Goal: Transaction & Acquisition: Purchase product/service

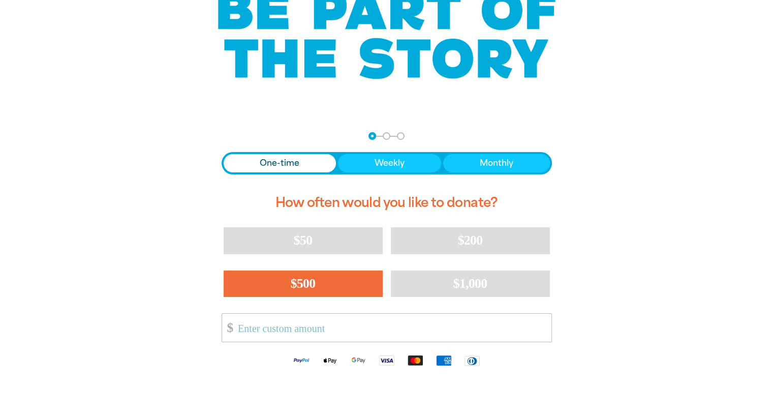
click at [311, 283] on span "$500" at bounding box center [303, 283] width 25 height 15
select select "AU"
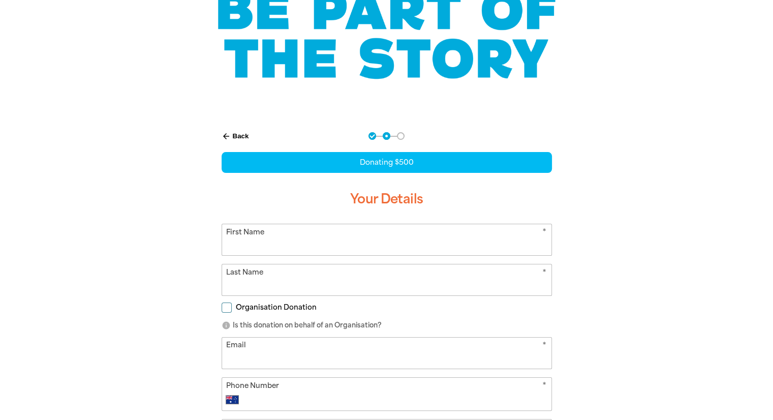
click at [278, 241] on input "First Name" at bounding box center [386, 239] width 329 height 31
type input "[US_STATE]"
type input "Swanton"
type input "[US_STATE][EMAIL_ADDRESS][DOMAIN_NAME]"
type input "0408 031 531"
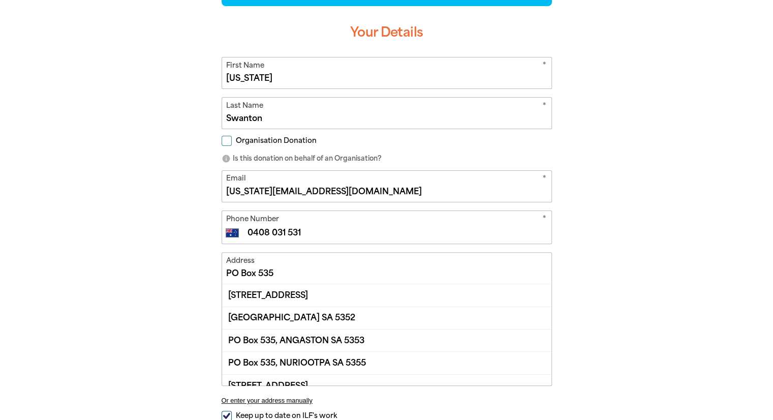
scroll to position [305, 0]
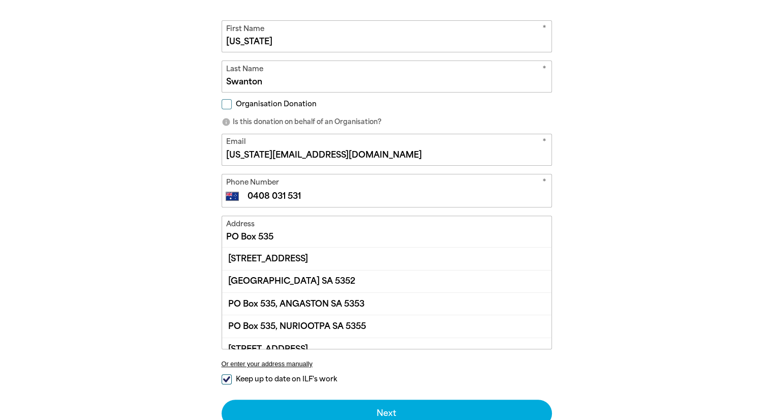
click at [273, 238] on input "PO Box 535" at bounding box center [386, 231] width 329 height 31
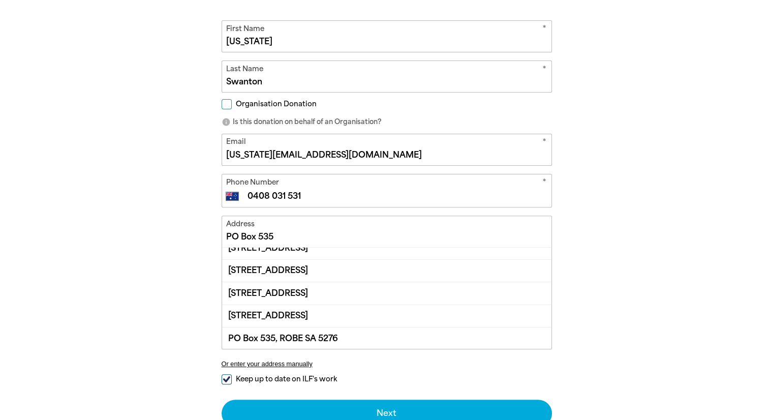
scroll to position [112, 0]
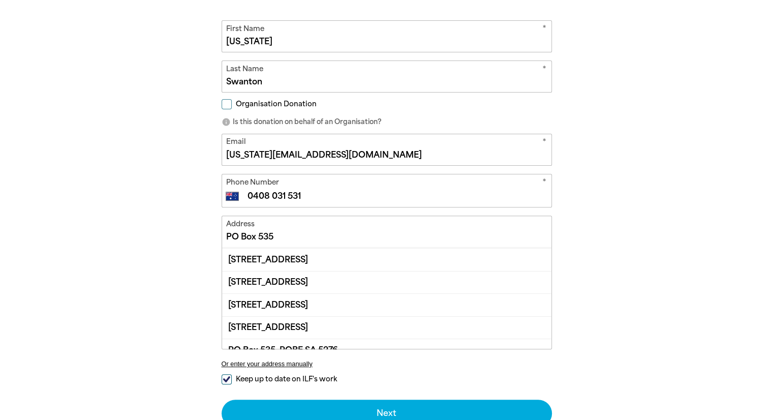
click at [600, 225] on div "arrow_back Back Step 1 Step 2 Step 3 Donating $500 Your Details * First Name [U…" at bounding box center [387, 203] width 610 height 574
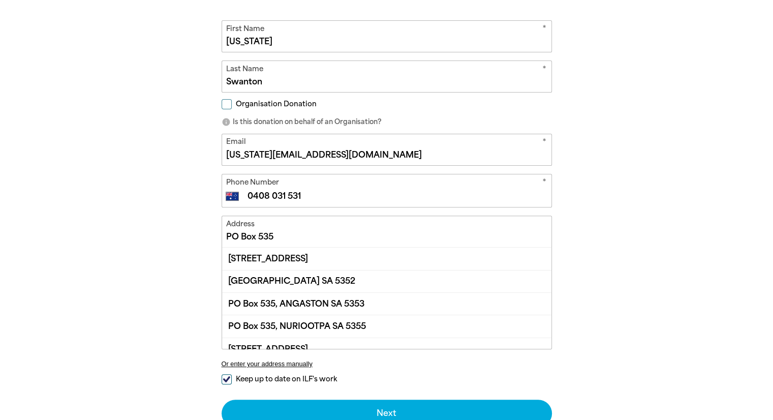
click at [278, 231] on input "PO Box 535" at bounding box center [386, 231] width 329 height 31
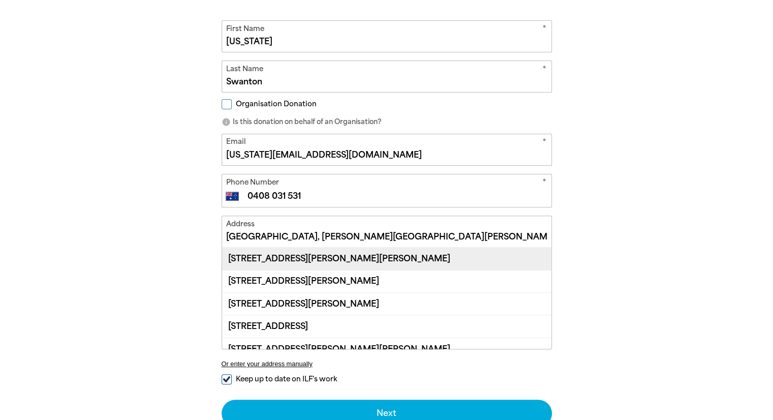
click at [308, 258] on div "[STREET_ADDRESS][PERSON_NAME][PERSON_NAME]" at bounding box center [386, 259] width 329 height 22
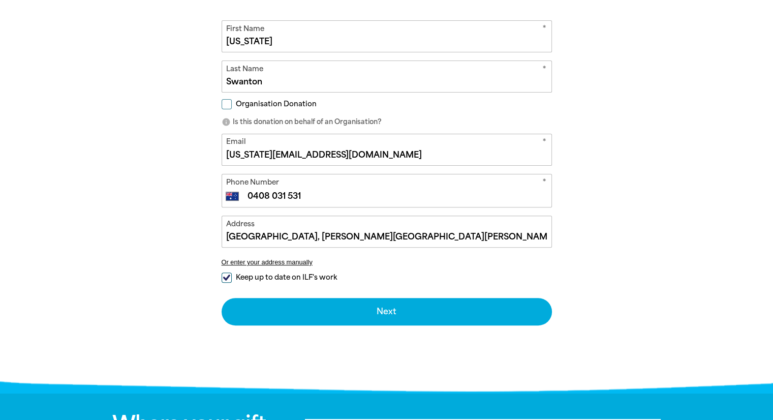
type input "[STREET_ADDRESS][PERSON_NAME][PERSON_NAME]"
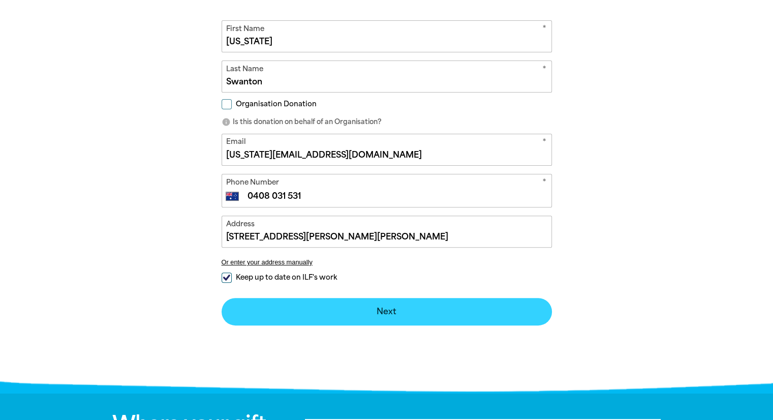
click at [389, 309] on button "Next chevron_right" at bounding box center [387, 311] width 330 height 27
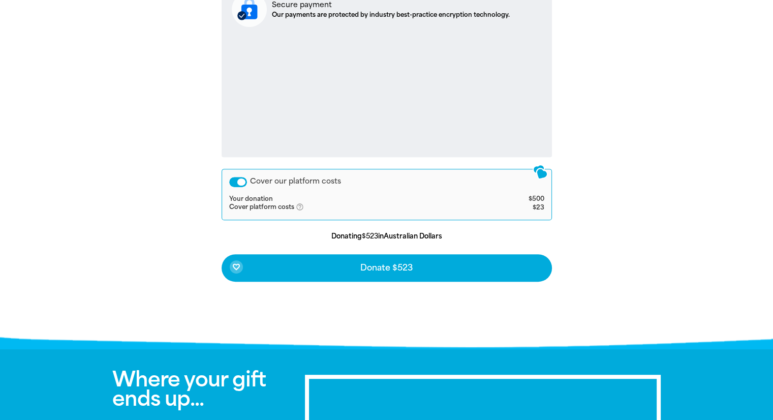
scroll to position [412, 0]
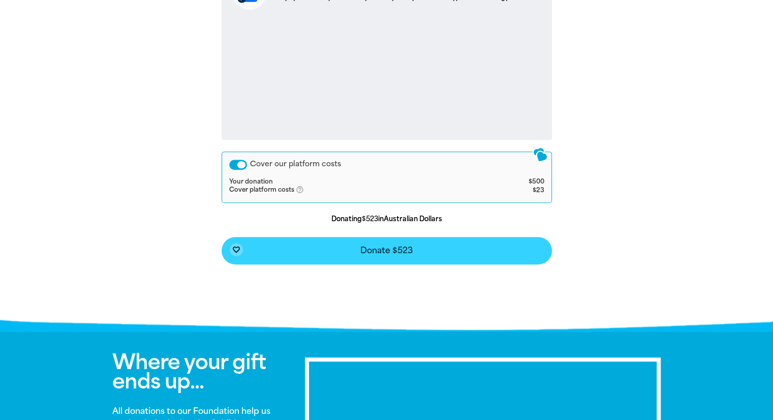
click at [383, 251] on span "Donate $523" at bounding box center [386, 251] width 52 height 8
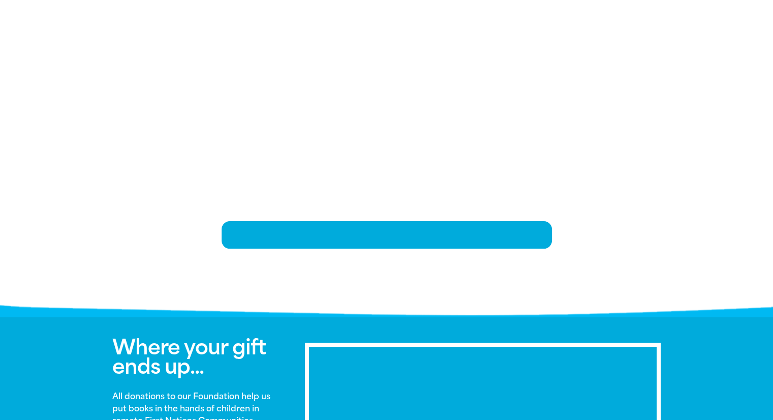
scroll to position [208, 0]
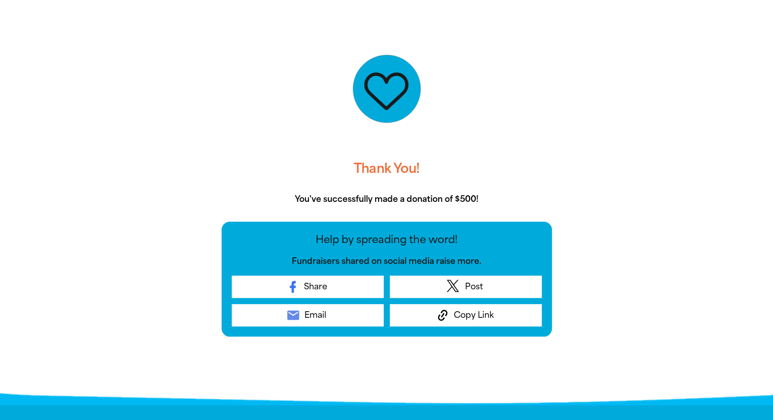
click at [518, 105] on div at bounding box center [387, 88] width 330 height 127
